Goal: Information Seeking & Learning: Learn about a topic

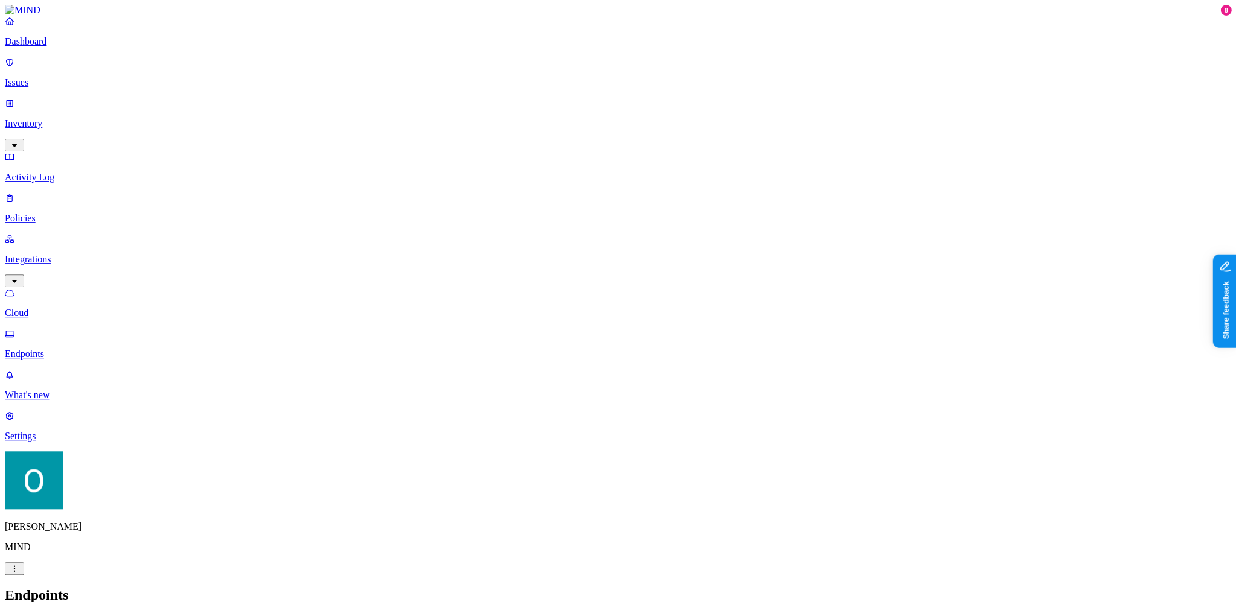
click at [62, 77] on p "Issues" at bounding box center [618, 82] width 1226 height 11
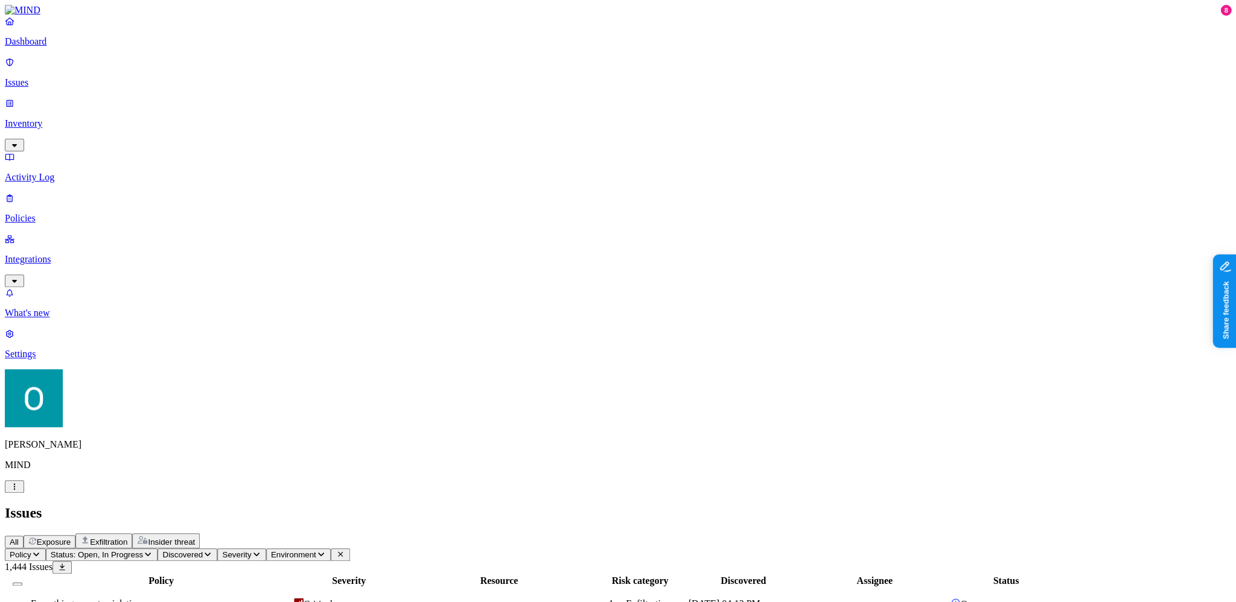
click at [71, 538] on span "Exposure" at bounding box center [54, 542] width 34 height 9
click at [127, 538] on span "Exfiltration" at bounding box center [108, 542] width 37 height 9
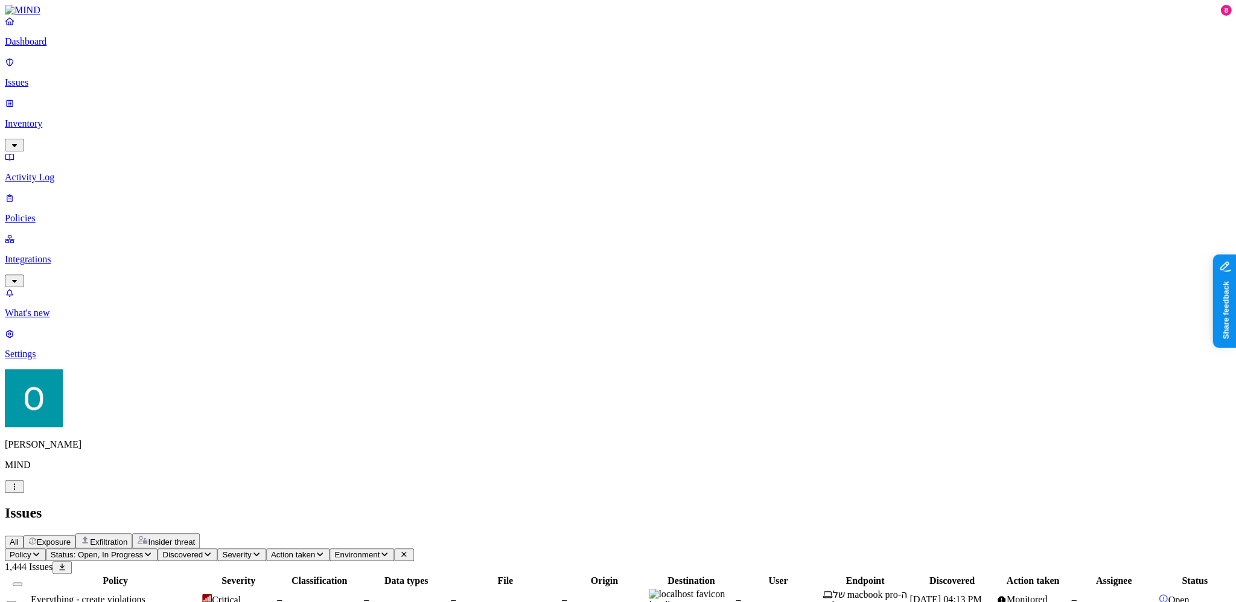
click at [195, 538] on span "Insider threat" at bounding box center [171, 542] width 47 height 9
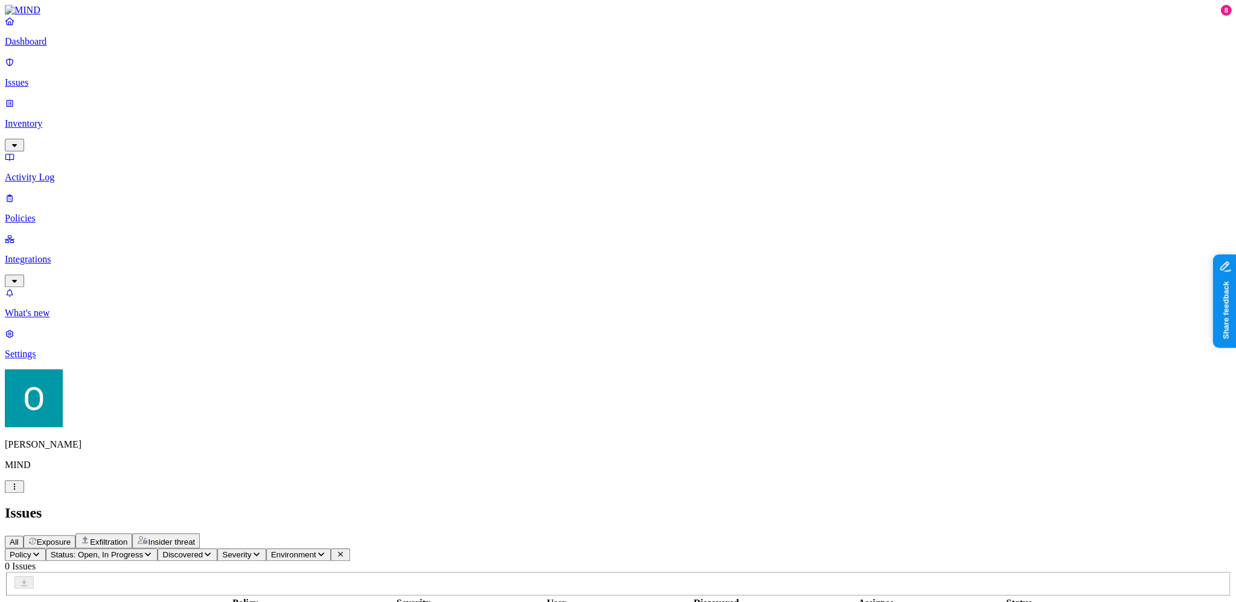
click at [127, 538] on span "Exfiltration" at bounding box center [108, 542] width 37 height 9
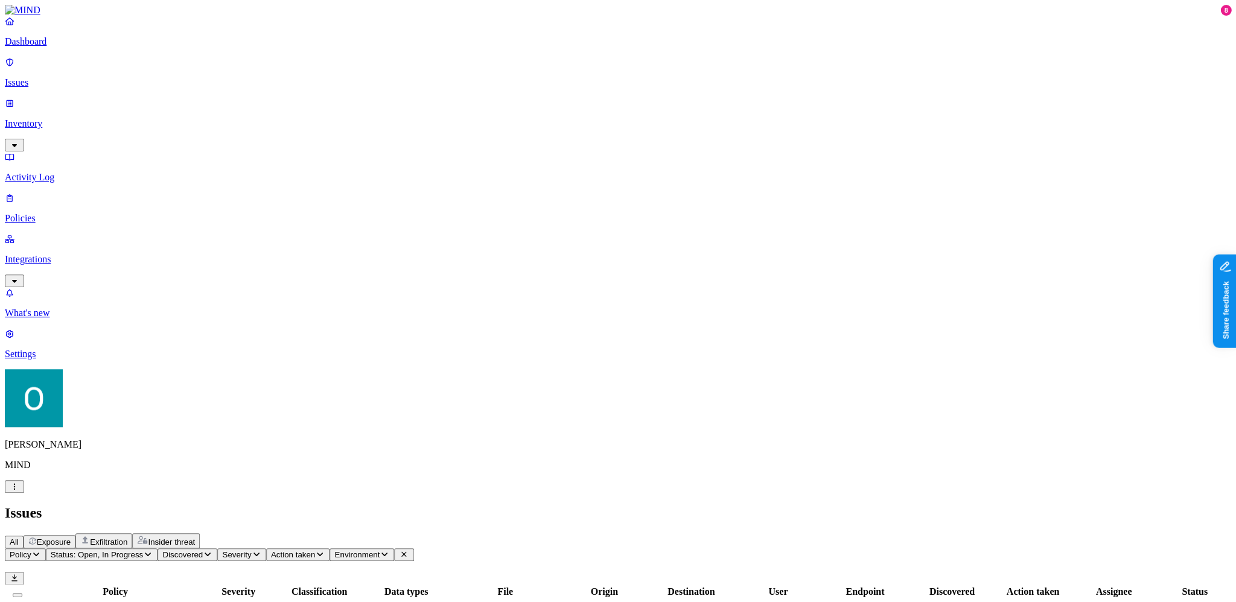
click at [71, 538] on span "Exposure" at bounding box center [54, 542] width 34 height 9
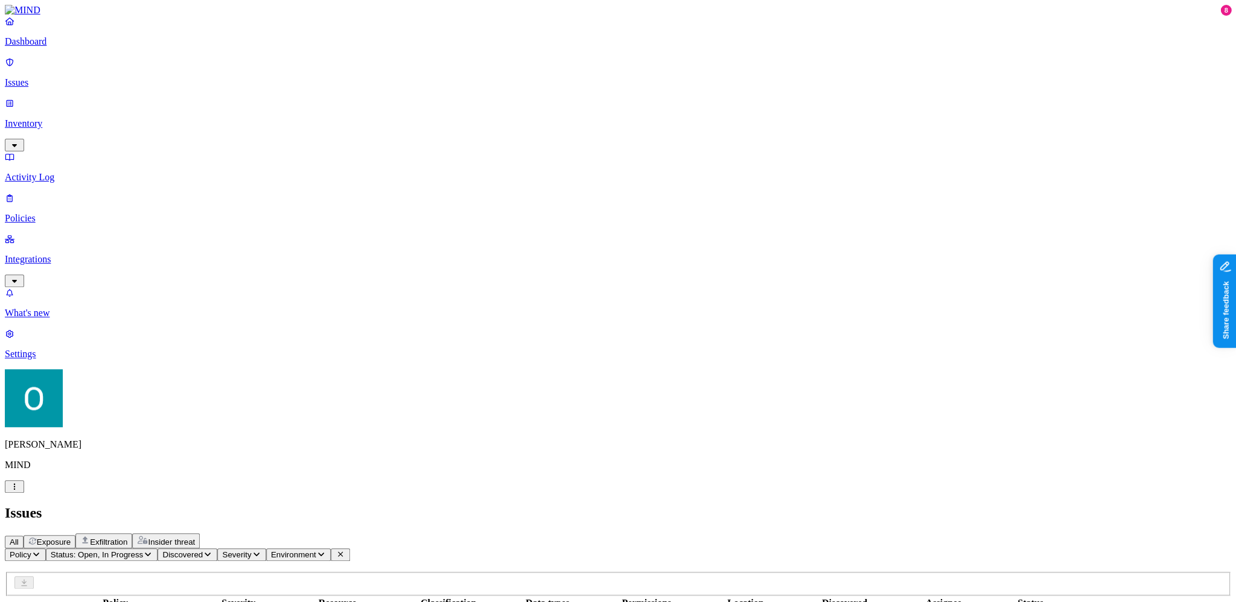
click at [151, 533] on div "All Exposure Exfiltration Insider threat" at bounding box center [618, 540] width 1226 height 15
click at [19, 538] on span "All" at bounding box center [14, 542] width 9 height 9
click at [71, 538] on span "Exposure" at bounding box center [54, 542] width 34 height 9
click at [0, 0] on div at bounding box center [0, 0] width 0 height 0
drag, startPoint x: 255, startPoint y: 310, endPoint x: 681, endPoint y: 401, distance: 435.8
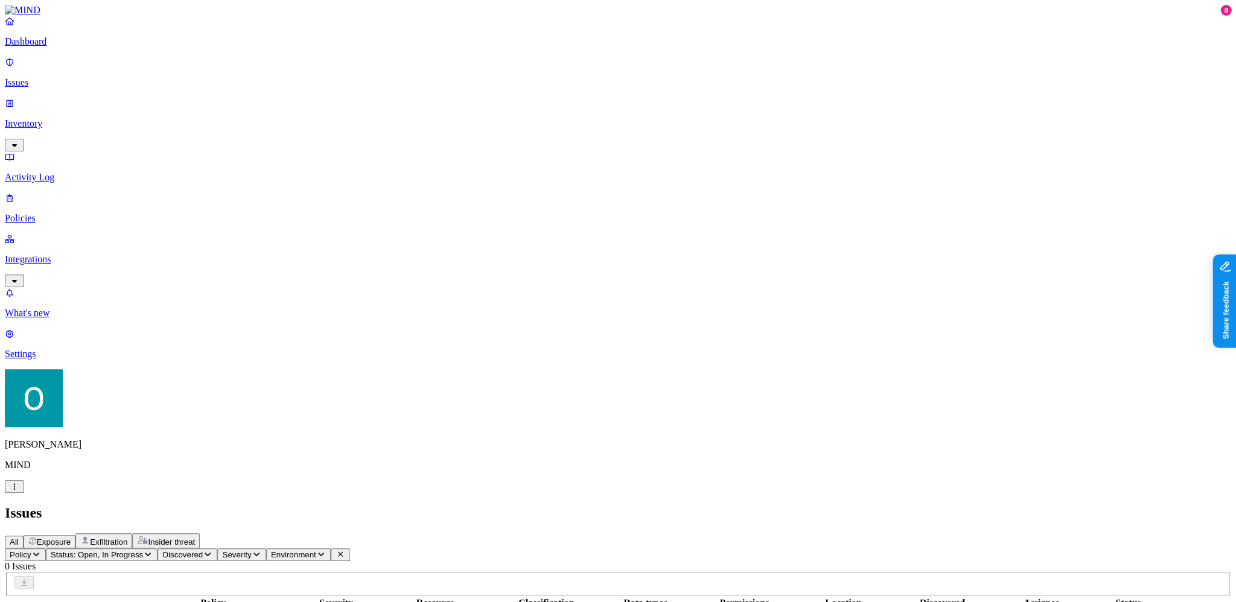
click at [0, 0] on div at bounding box center [0, 0] width 0 height 0
drag, startPoint x: 670, startPoint y: 264, endPoint x: 246, endPoint y: 311, distance: 426.2
click at [0, 0] on div at bounding box center [0, 0] width 0 height 0
